Goal: Task Accomplishment & Management: Manage account settings

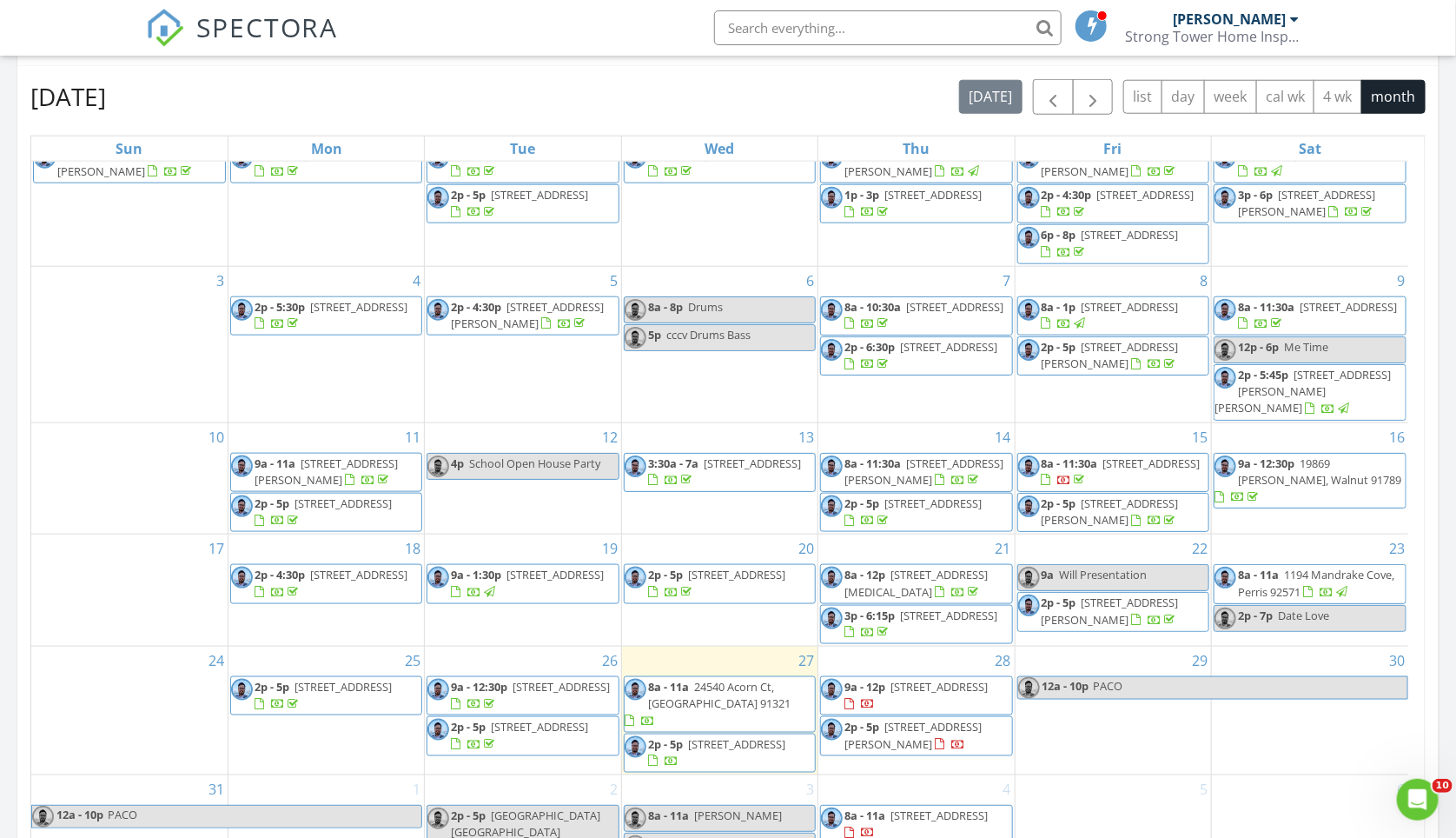
scroll to position [1275, 0]
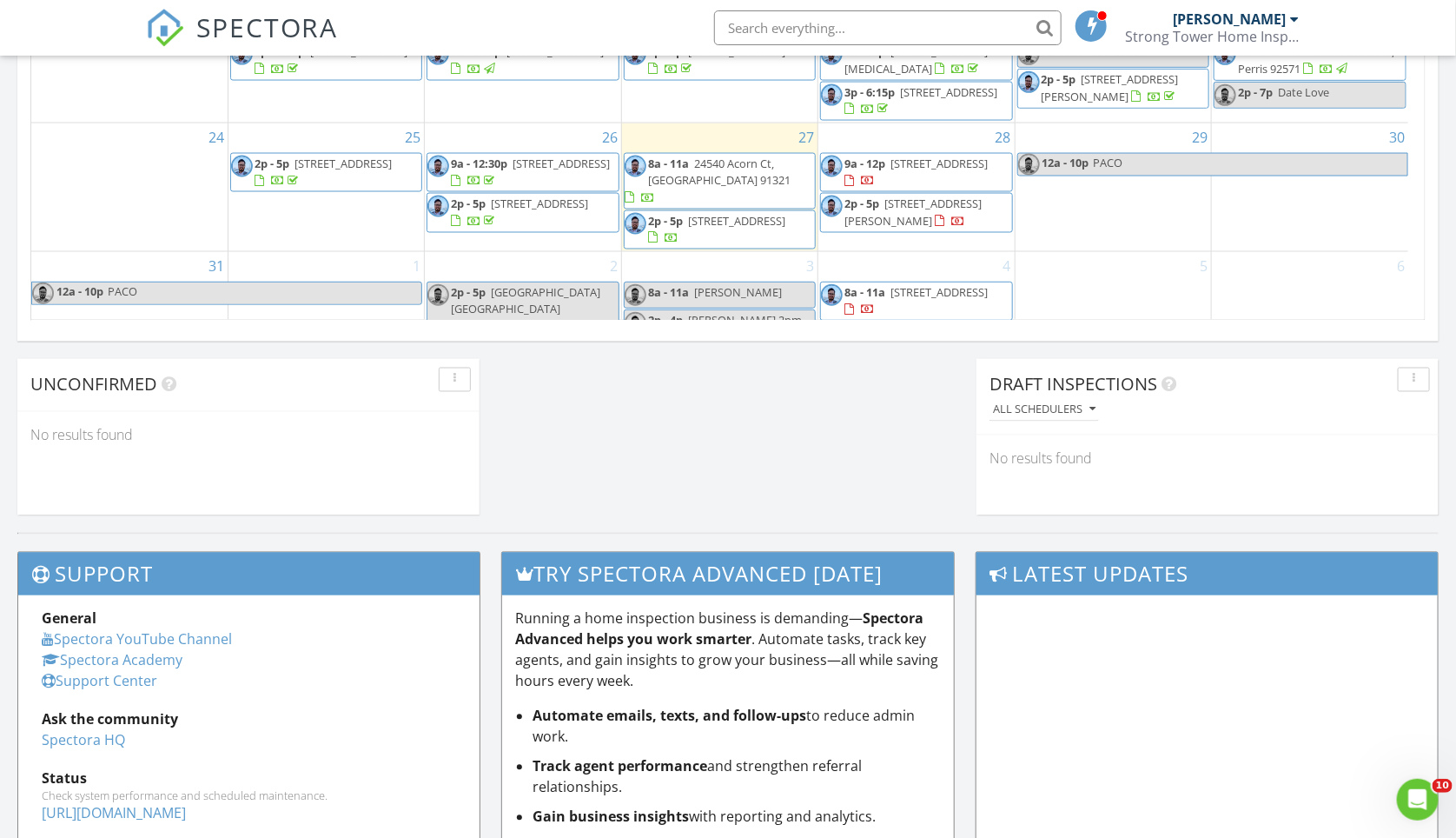
click at [750, 164] on span "24540 Acorn Ct, [GEOGRAPHIC_DATA] 91321" at bounding box center [719, 171] width 143 height 33
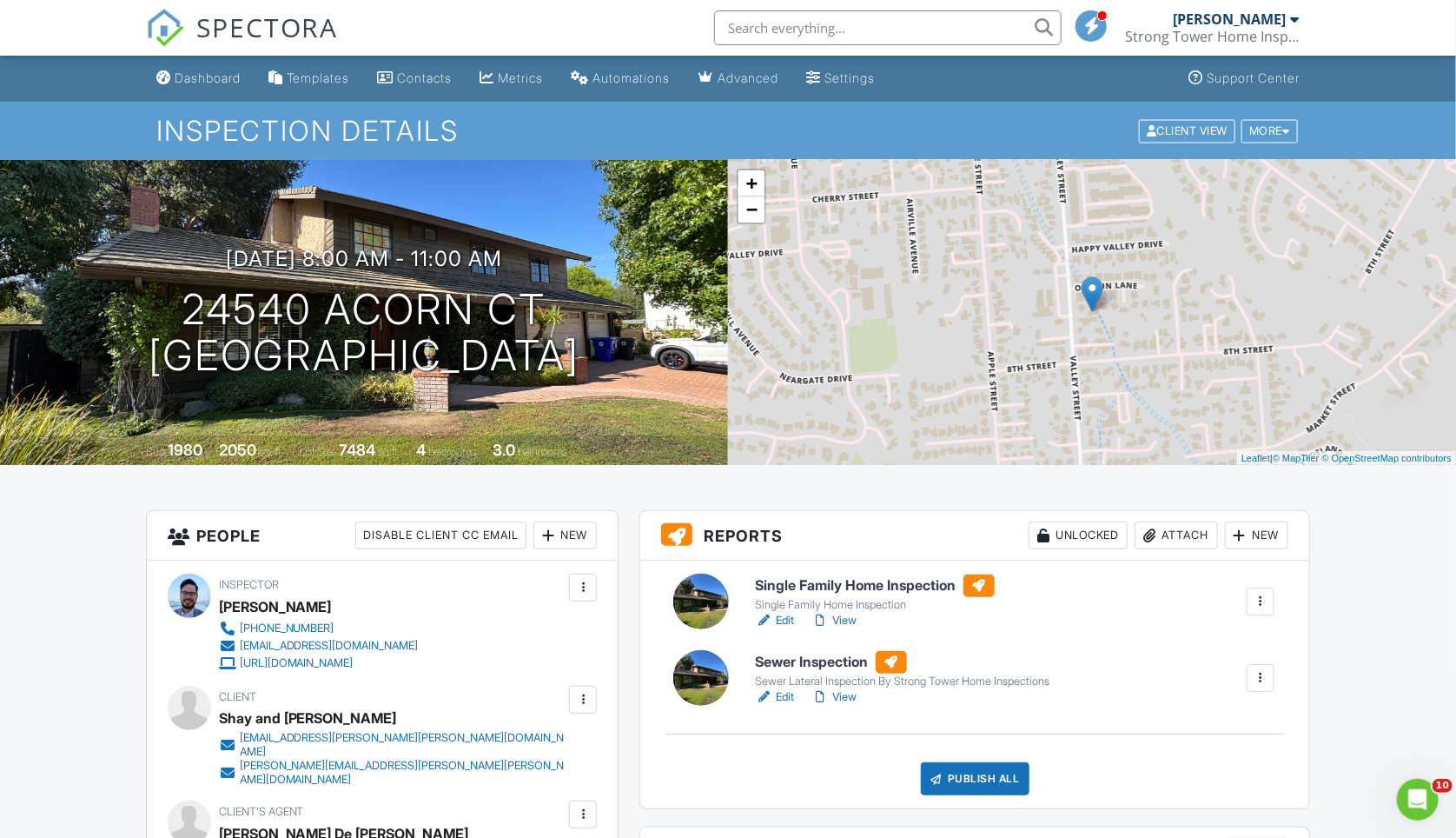
click at [807, 658] on h6 "Sewer Inspection" at bounding box center [903, 663] width 295 height 23
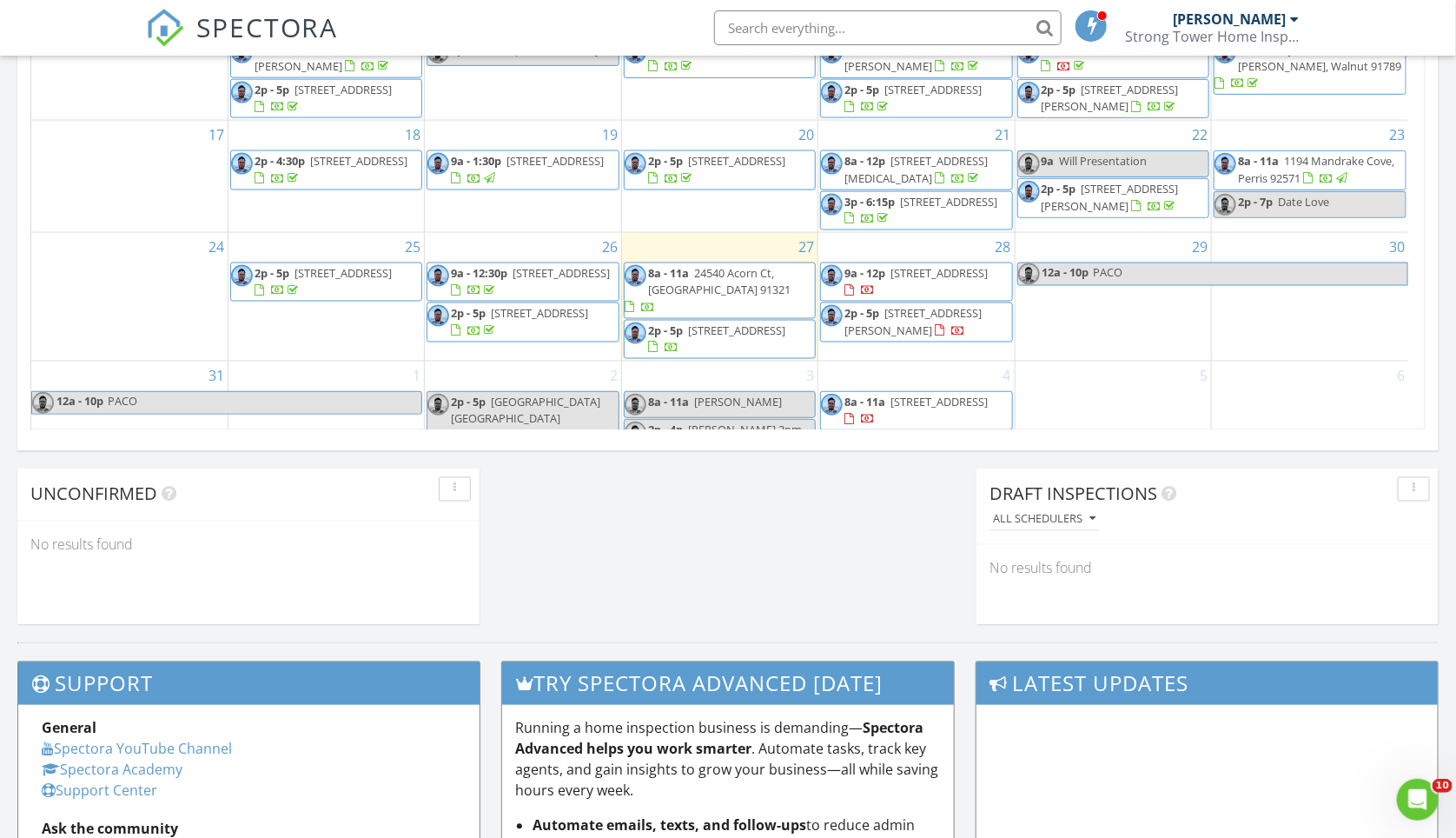
scroll to position [917, 0]
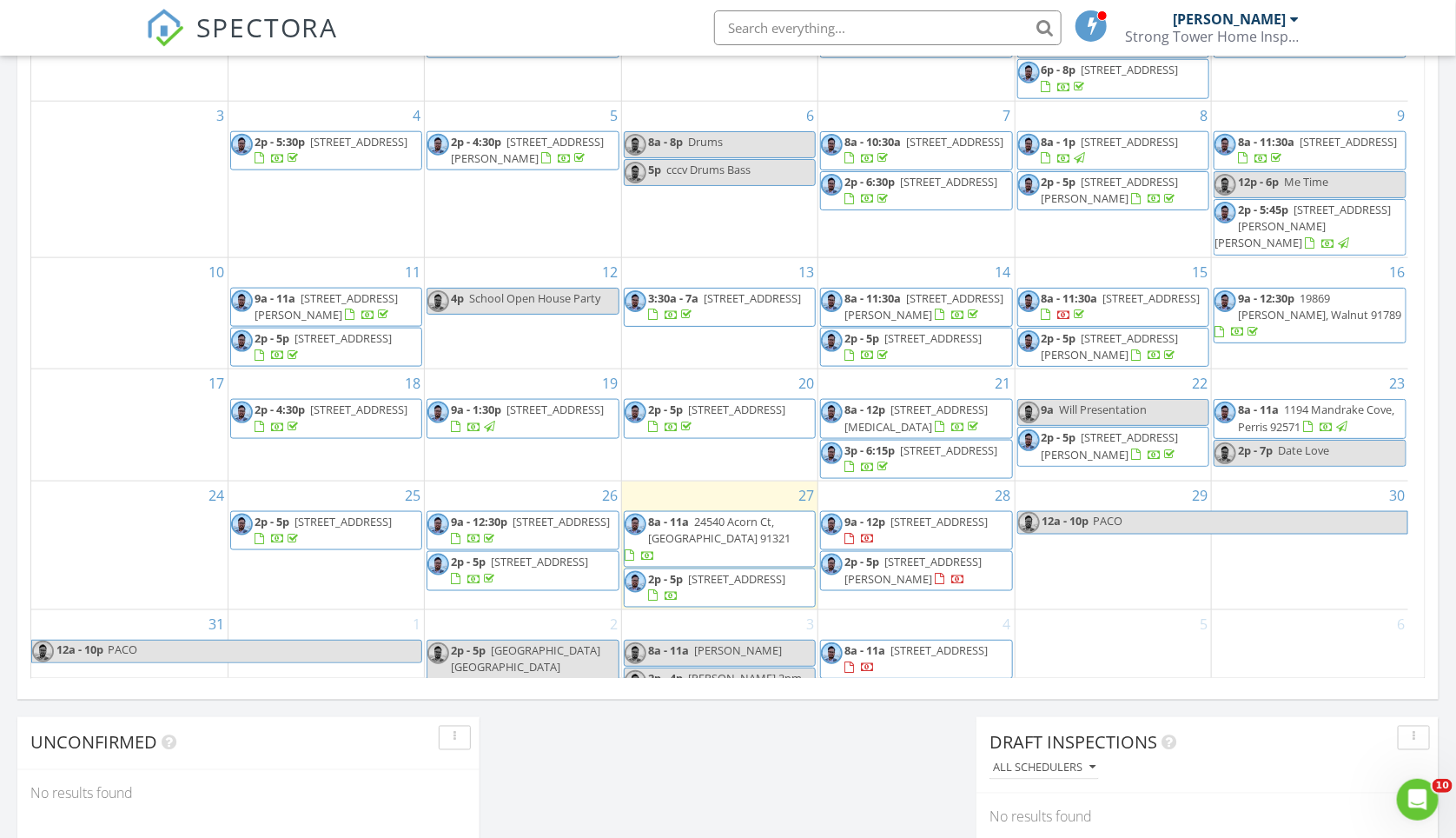
click at [875, 531] on div at bounding box center [860, 538] width 31 height 16
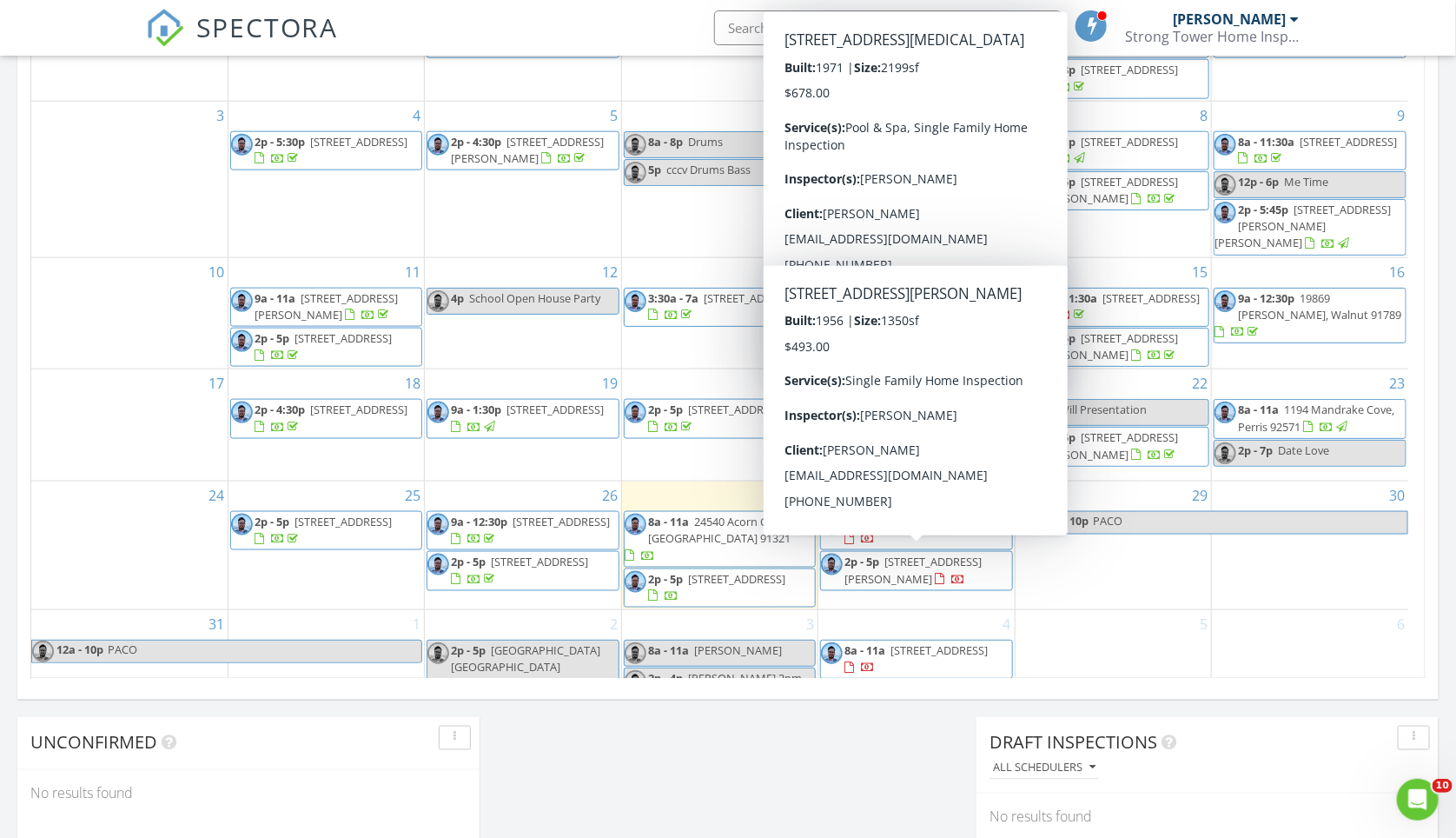
click at [949, 570] on span "7457 Santa Domingo Way, Buena Park 90620" at bounding box center [912, 570] width 137 height 33
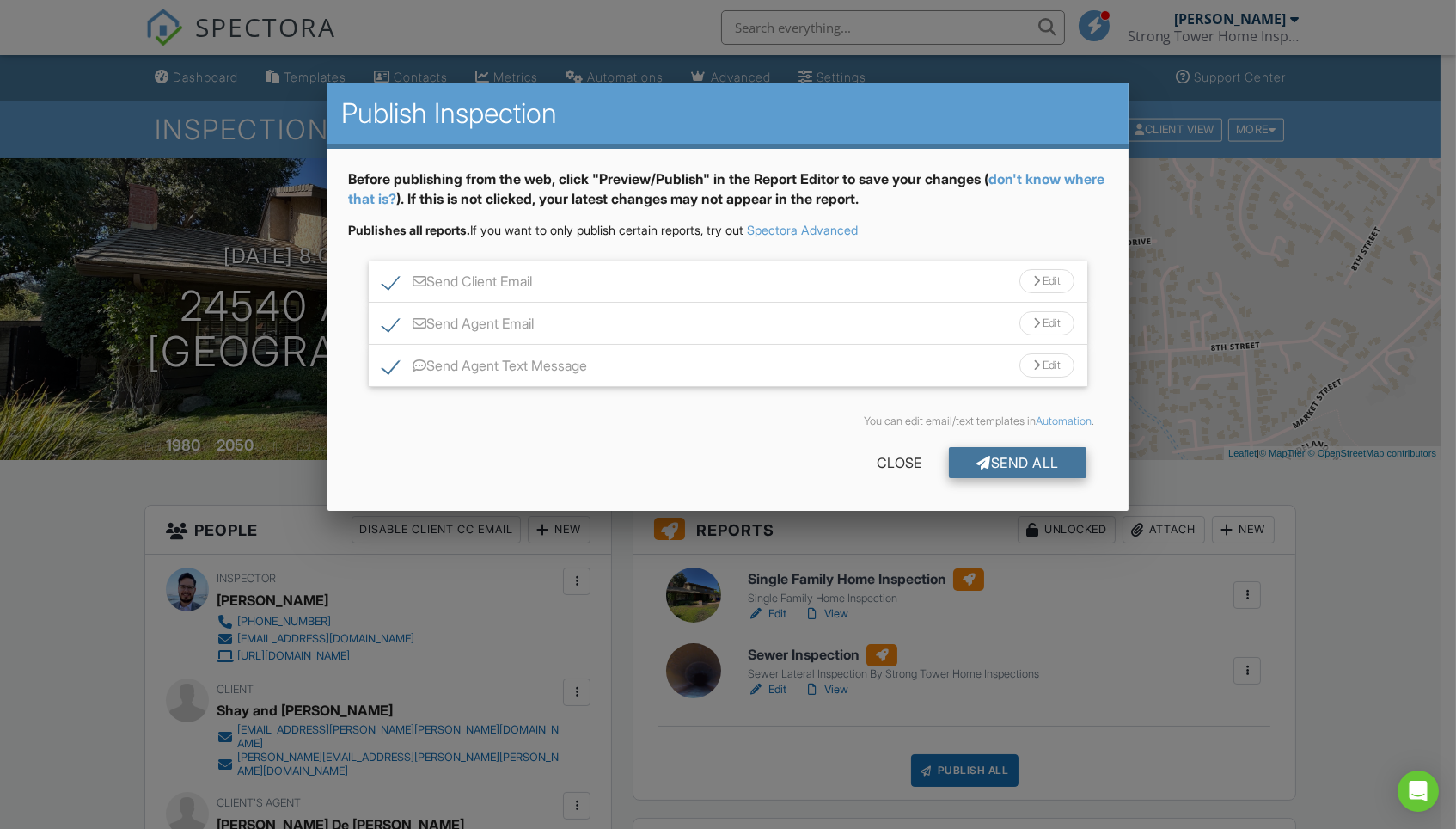
click at [1013, 462] on div "Send All" at bounding box center [1017, 462] width 137 height 31
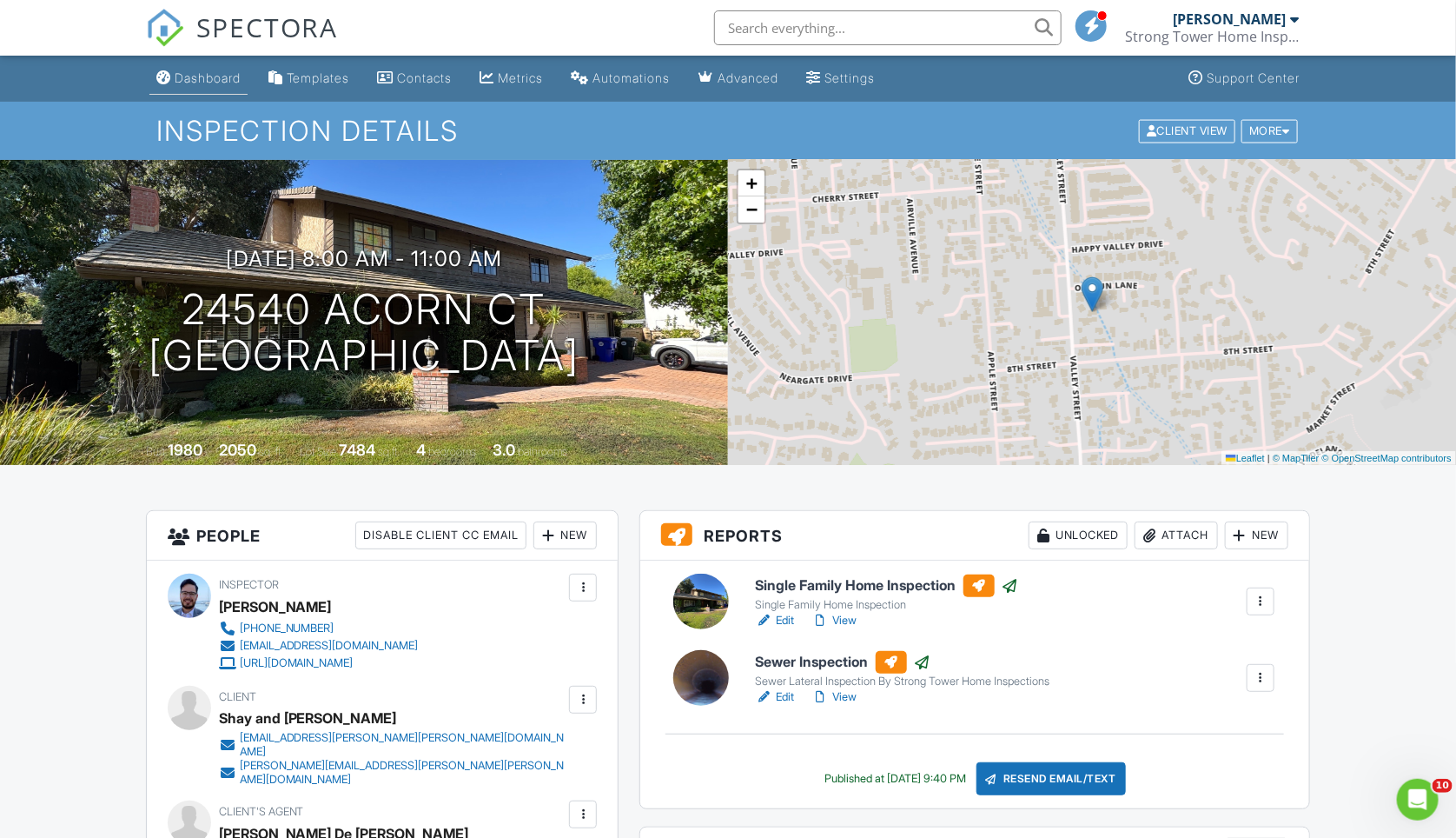
click at [184, 67] on link "Dashboard" at bounding box center [198, 79] width 99 height 33
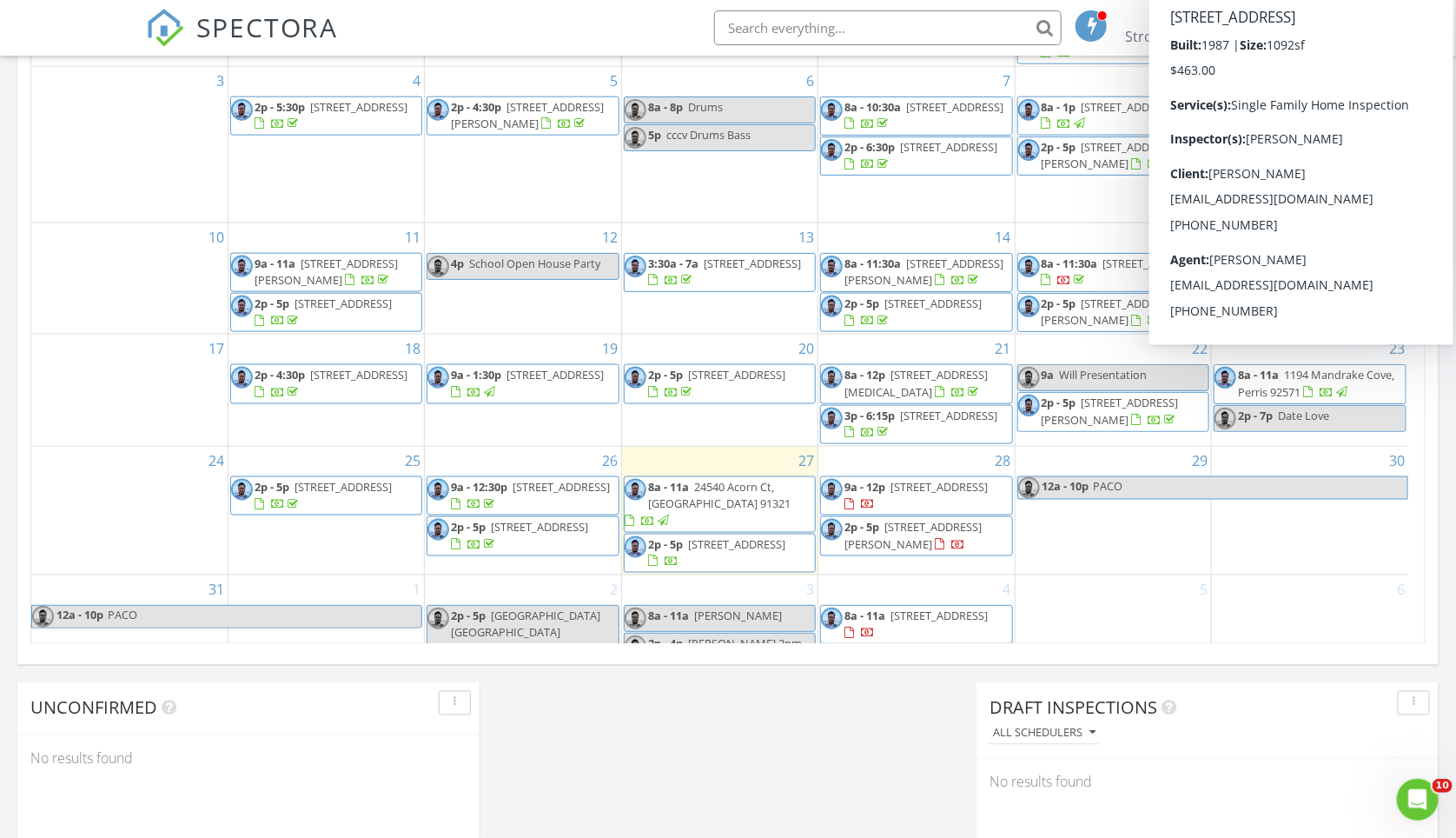
scroll to position [1176, 0]
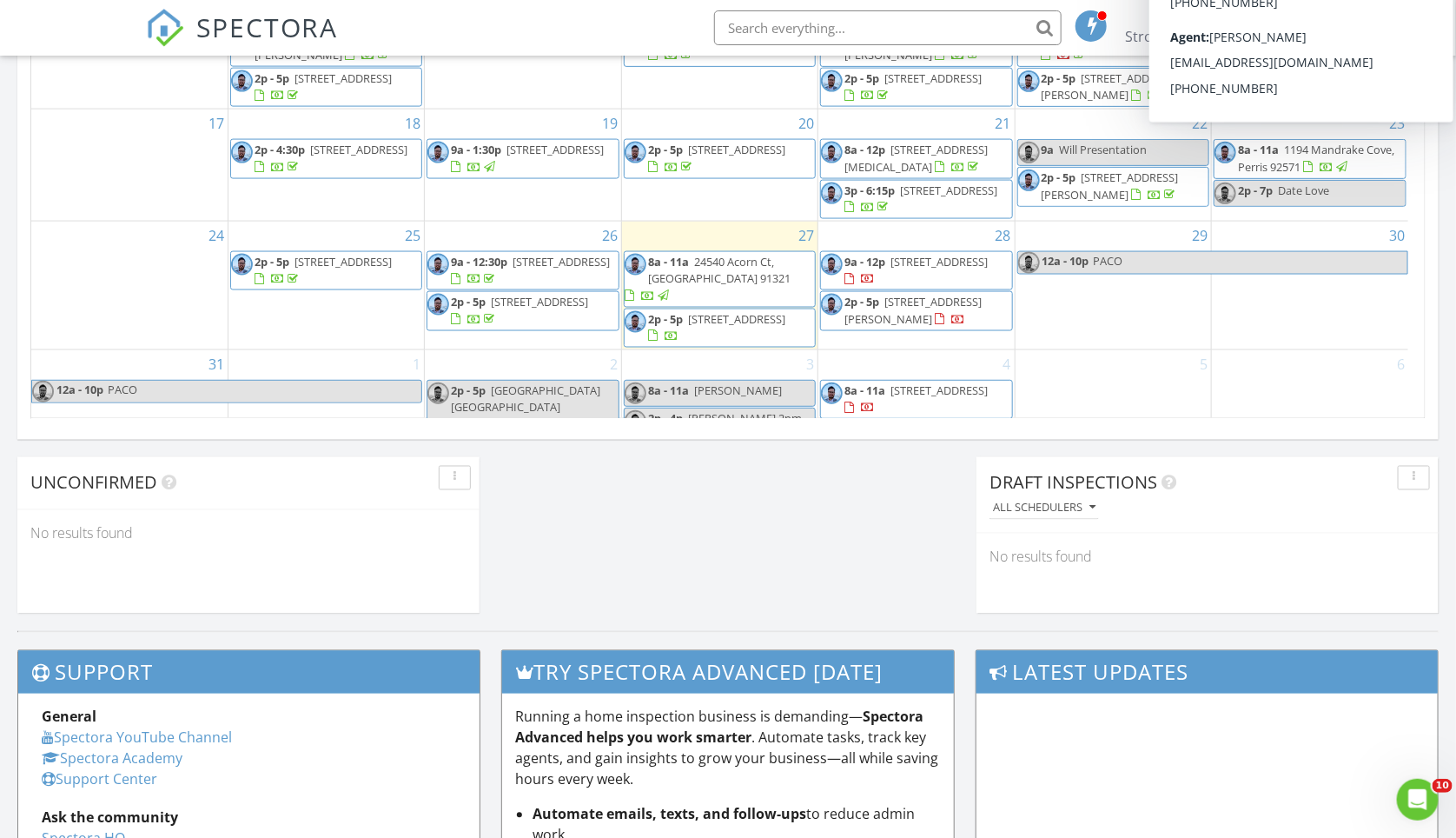
click at [1428, 427] on div "August 2025 today list day week cal wk 4 wk month Sun Mon Tue Wed Thu Fri Sat 2…" at bounding box center [728, 36] width 1421 height 791
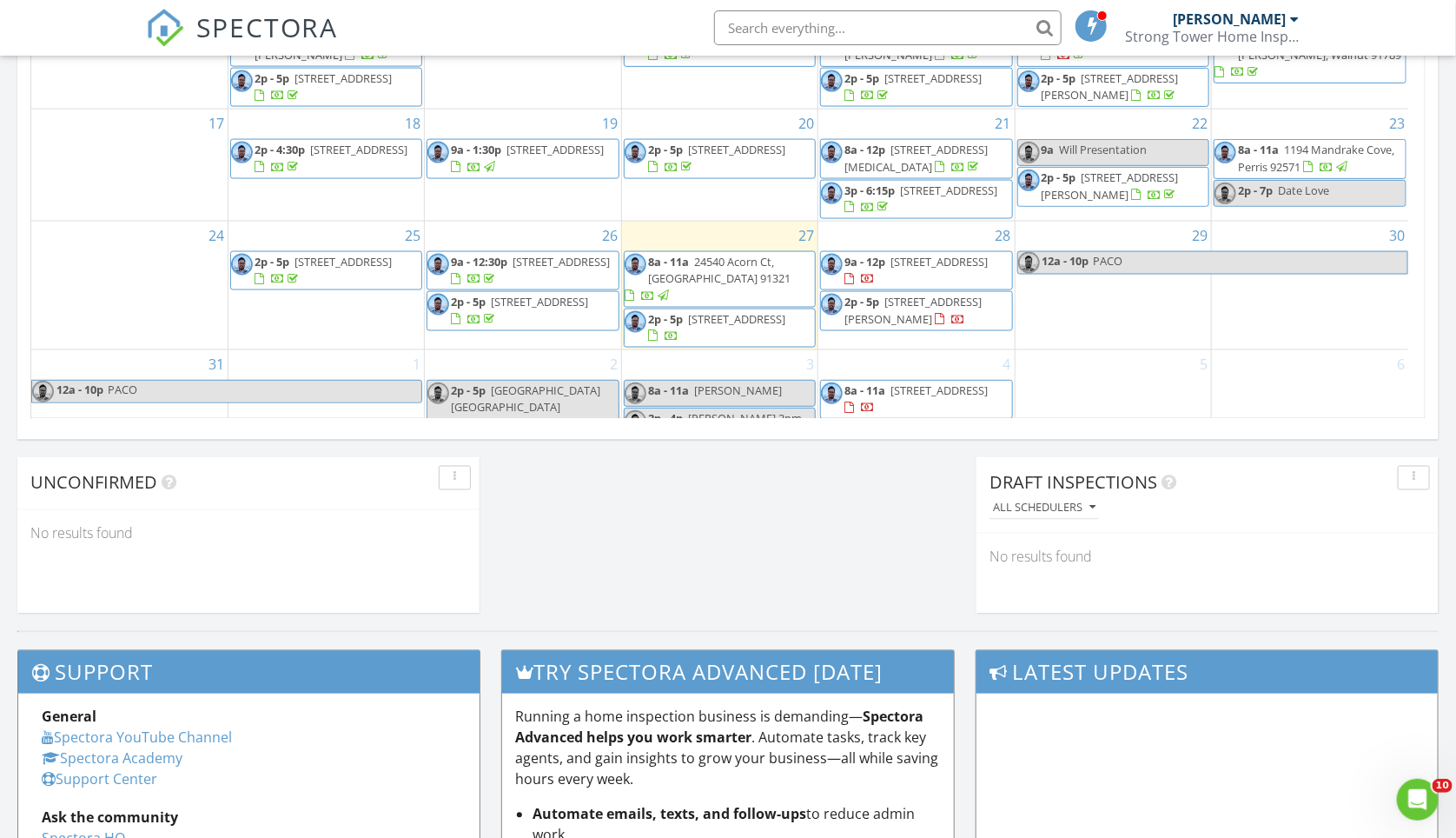
scroll to position [782, 0]
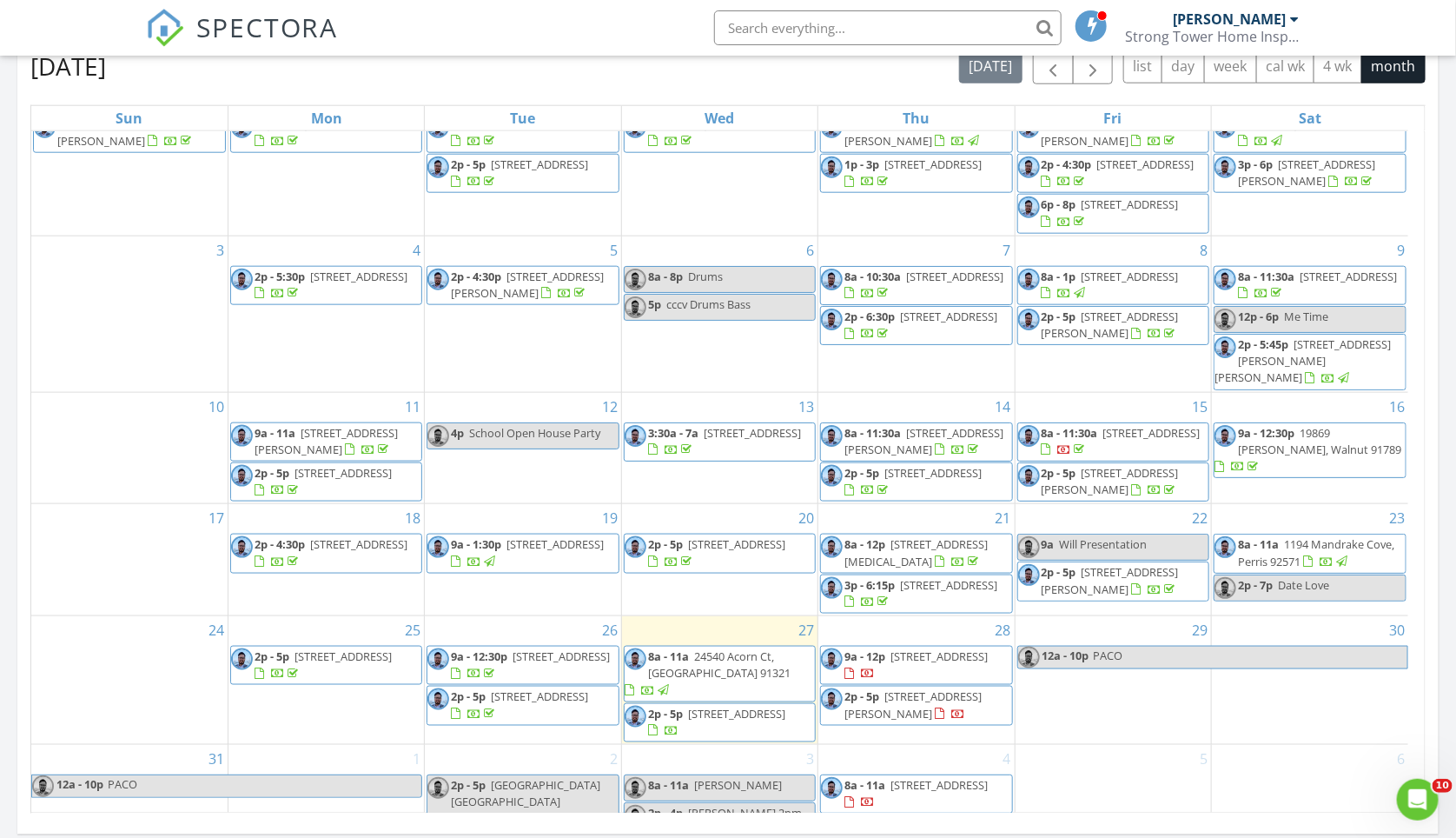
click at [762, 706] on span "1984 W Catalpa Ave, Anaheim 92801" at bounding box center [737, 713] width 98 height 15
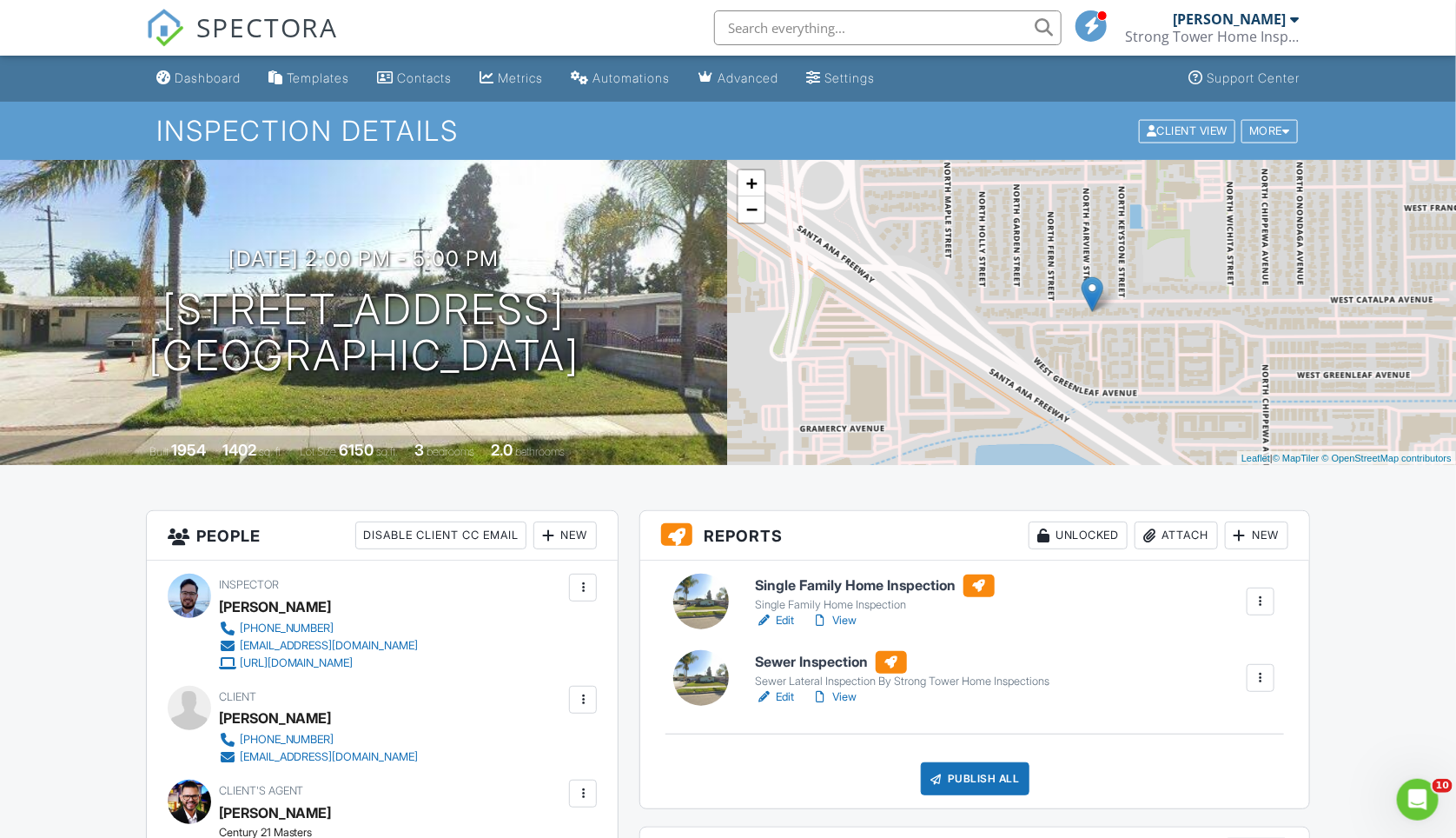
click at [873, 577] on h6 "Single Family Home Inspection" at bounding box center [875, 586] width 239 height 23
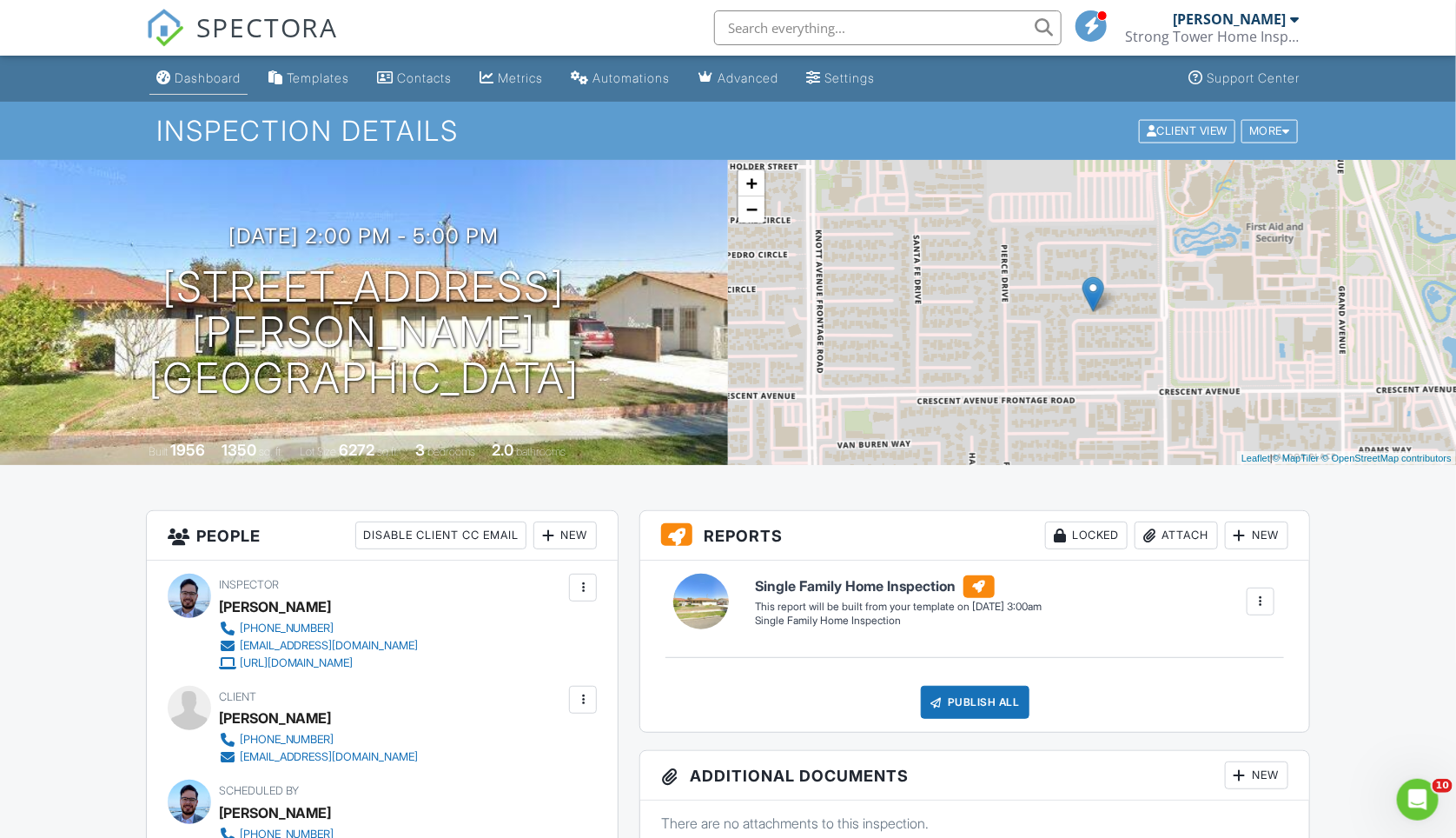
click at [177, 72] on div "Dashboard" at bounding box center [207, 77] width 66 height 14
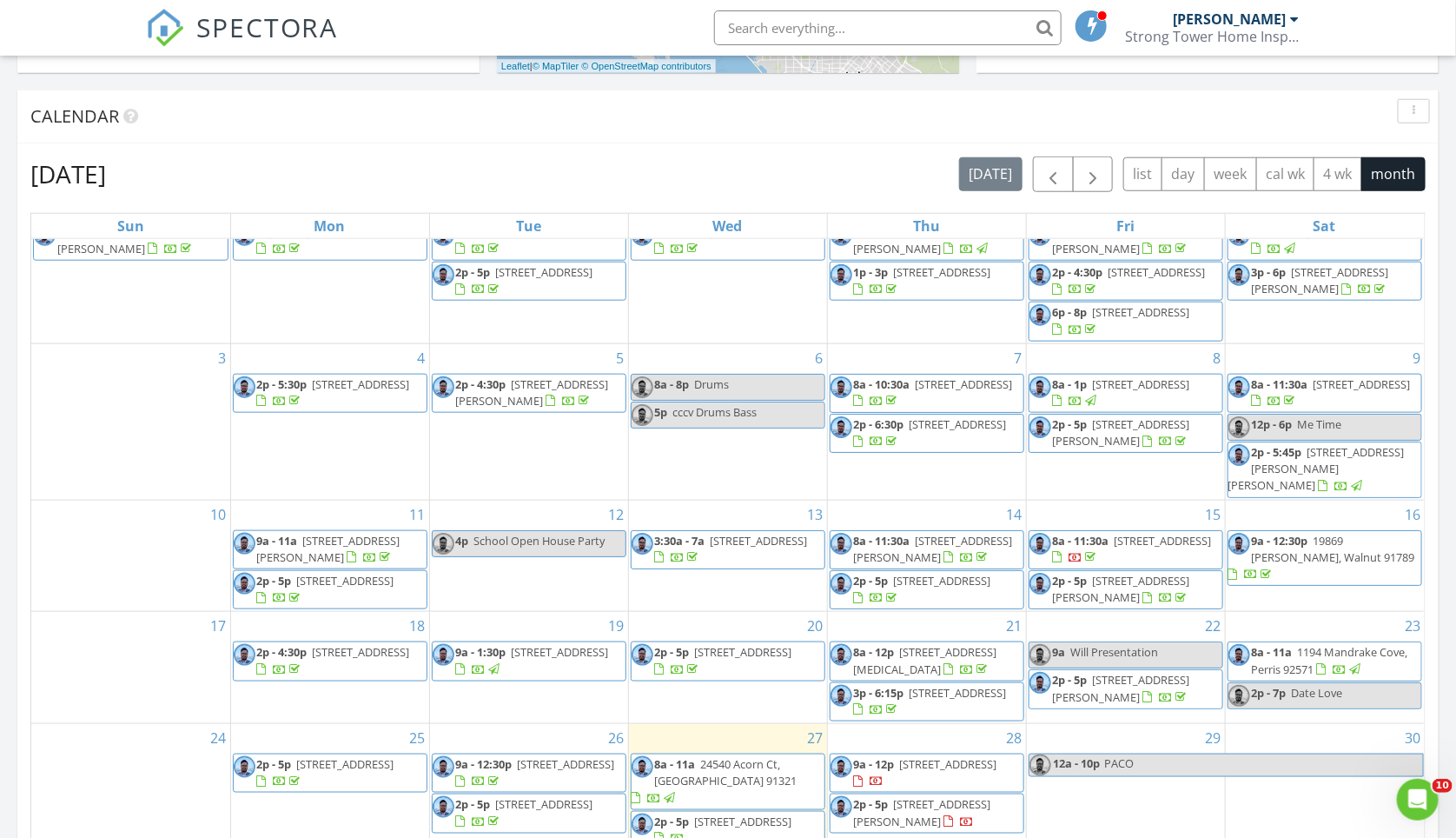
scroll to position [1095, 0]
